Goal: Book appointment/travel/reservation

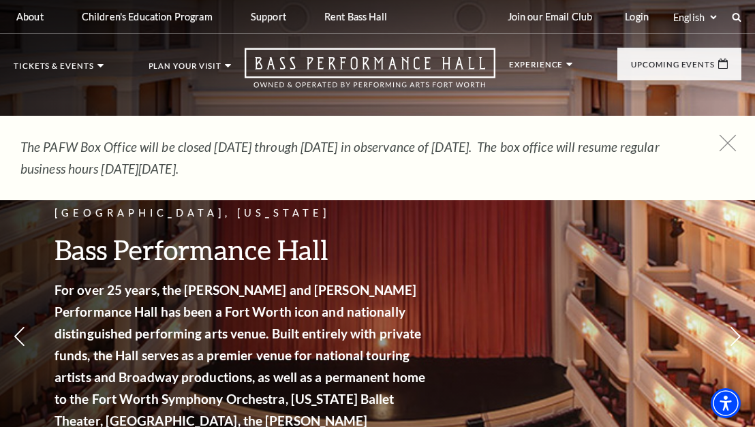
click at [733, 138] on icon at bounding box center [727, 143] width 17 height 17
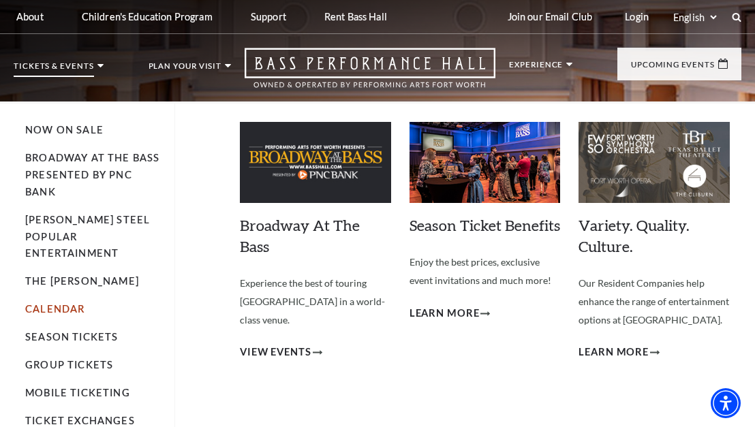
click at [47, 303] on link "Calendar" at bounding box center [54, 309] width 59 height 12
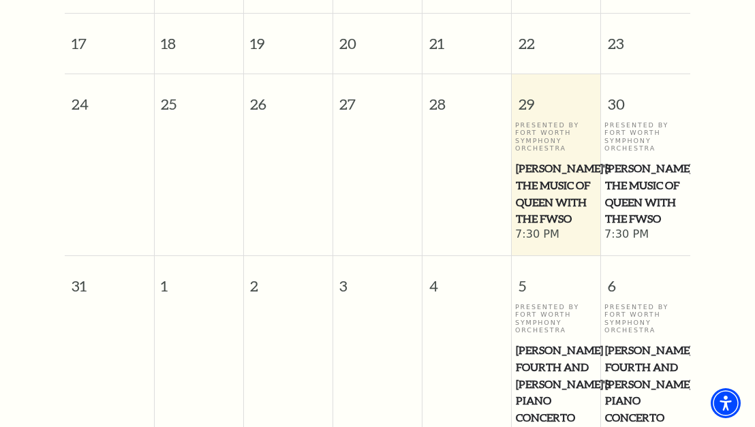
scroll to position [795, 0]
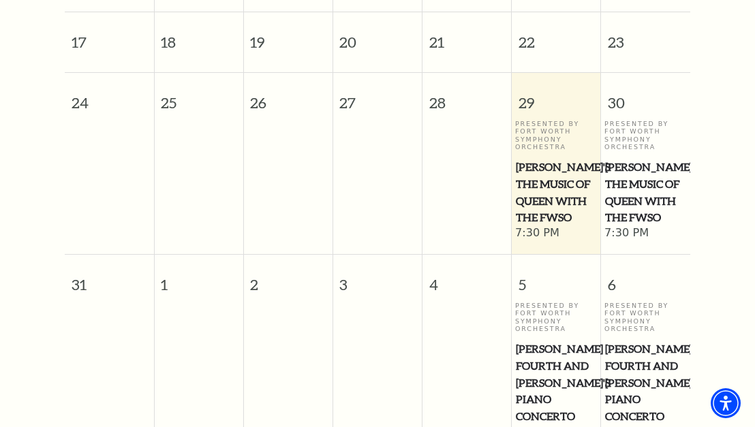
click at [635, 172] on span "[PERSON_NAME]'s The Music of Queen with the FWSO" at bounding box center [645, 192] width 81 height 67
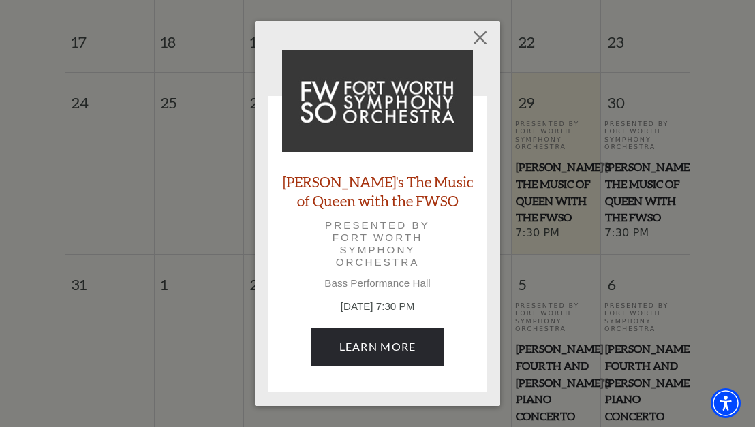
click at [360, 182] on link "Windborne's The Music of Queen with the FWSO" at bounding box center [377, 190] width 191 height 37
